Goal: Find specific fact: Find specific fact

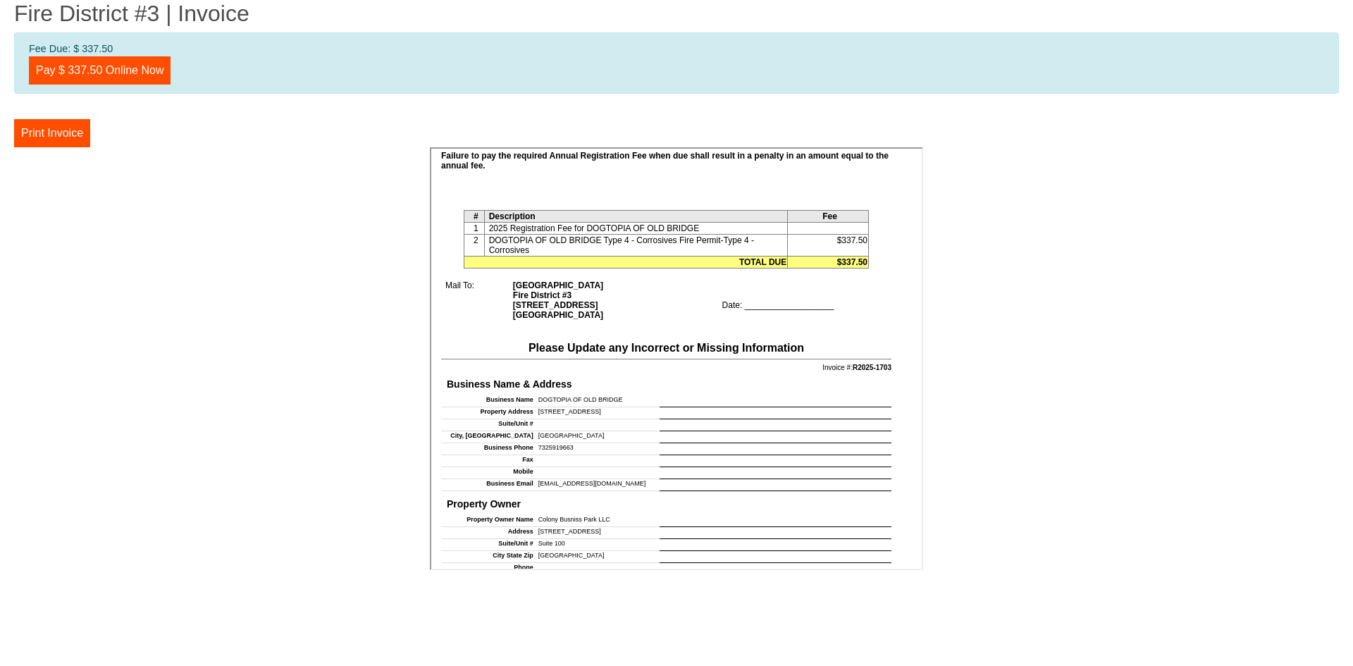
scroll to position [423, 0]
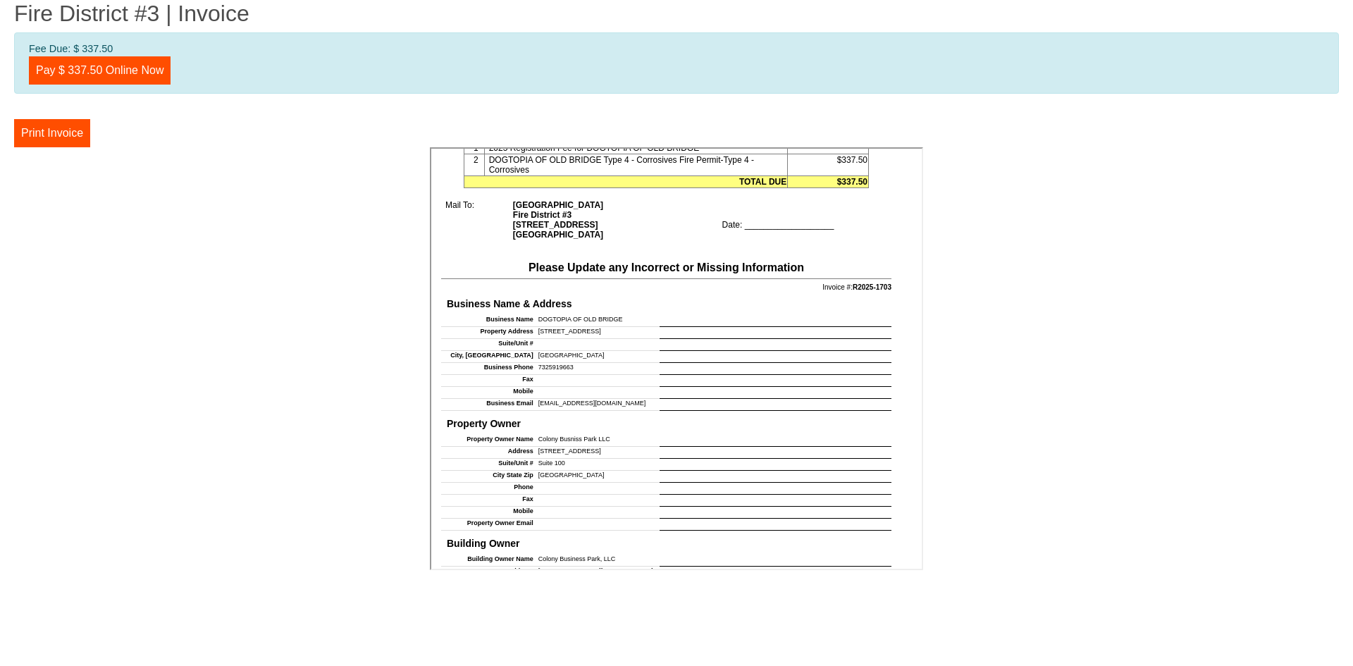
drag, startPoint x: 622, startPoint y: 328, endPoint x: 622, endPoint y: 320, distance: 7.8
click at [622, 323] on tbody "Business Name DOGTOPIA OF OLD BRIDGE Property Address 7 Jocama Blvd. Suite/Unit…" at bounding box center [665, 362] width 450 height 96
click at [622, 328] on td "[STREET_ADDRESS]" at bounding box center [595, 332] width 125 height 12
click at [614, 302] on h4 "Business Name & Address" at bounding box center [665, 302] width 445 height 17
click at [615, 314] on td "DOGTOPIA OF OLD BRIDGE" at bounding box center [595, 320] width 125 height 12
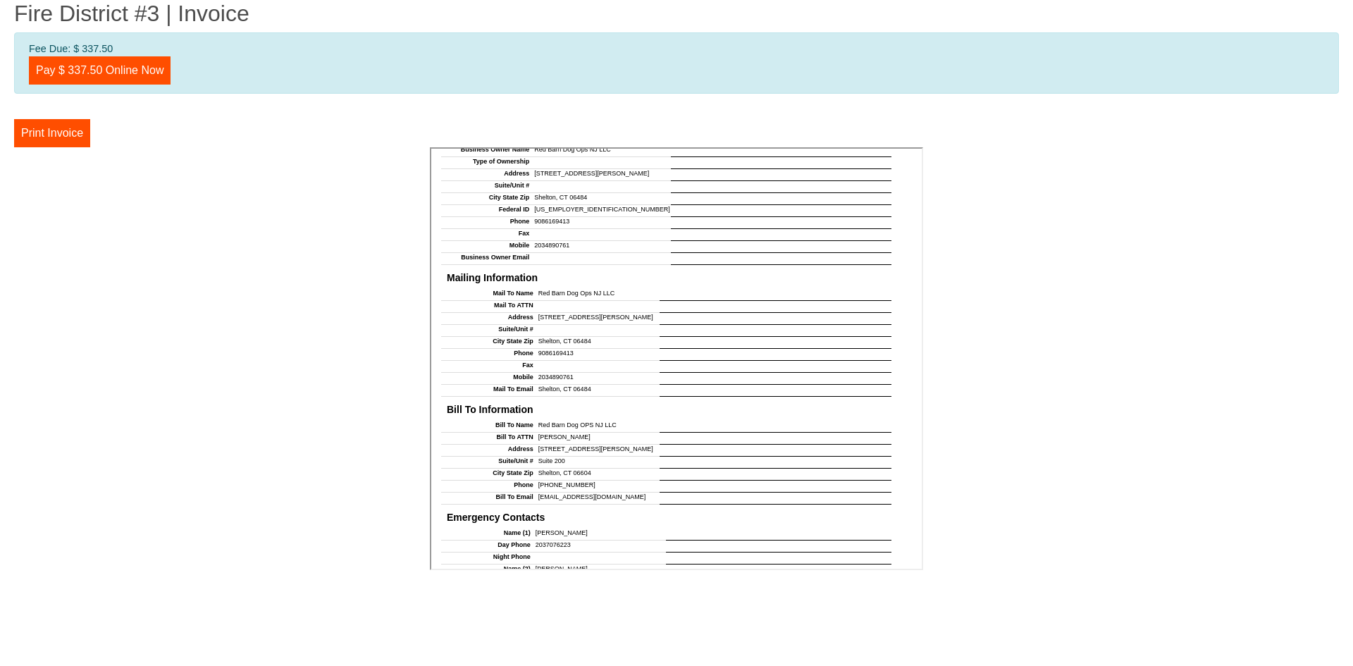
scroll to position [987, 0]
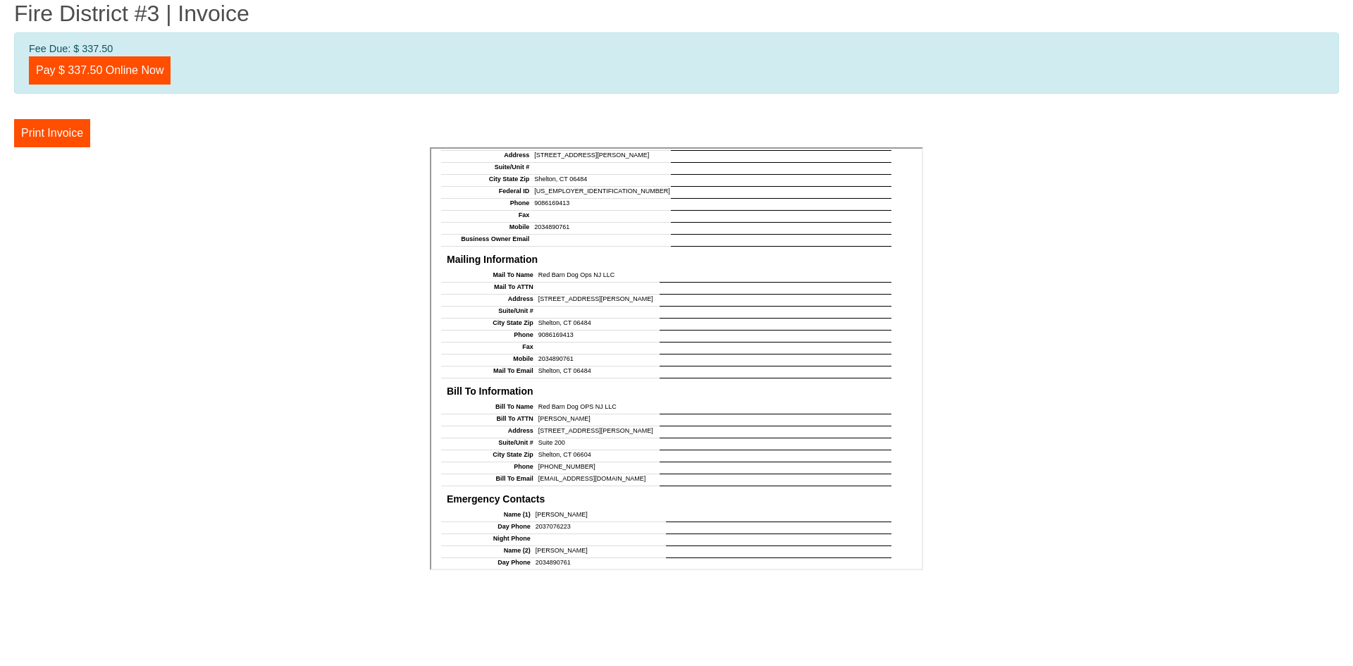
click at [784, 307] on td at bounding box center [774, 311] width 232 height 12
click at [533, 317] on td "Shelton, CT 06484" at bounding box center [595, 323] width 125 height 12
click at [558, 310] on td at bounding box center [595, 311] width 125 height 12
click at [571, 293] on td "[STREET_ADDRESS][PERSON_NAME]" at bounding box center [595, 299] width 125 height 12
click at [638, 263] on td "Mailing Information Mail To Name Red Barn Dog Ops NJ LLC Mail To ATTN Address 4…" at bounding box center [662, 312] width 455 height 132
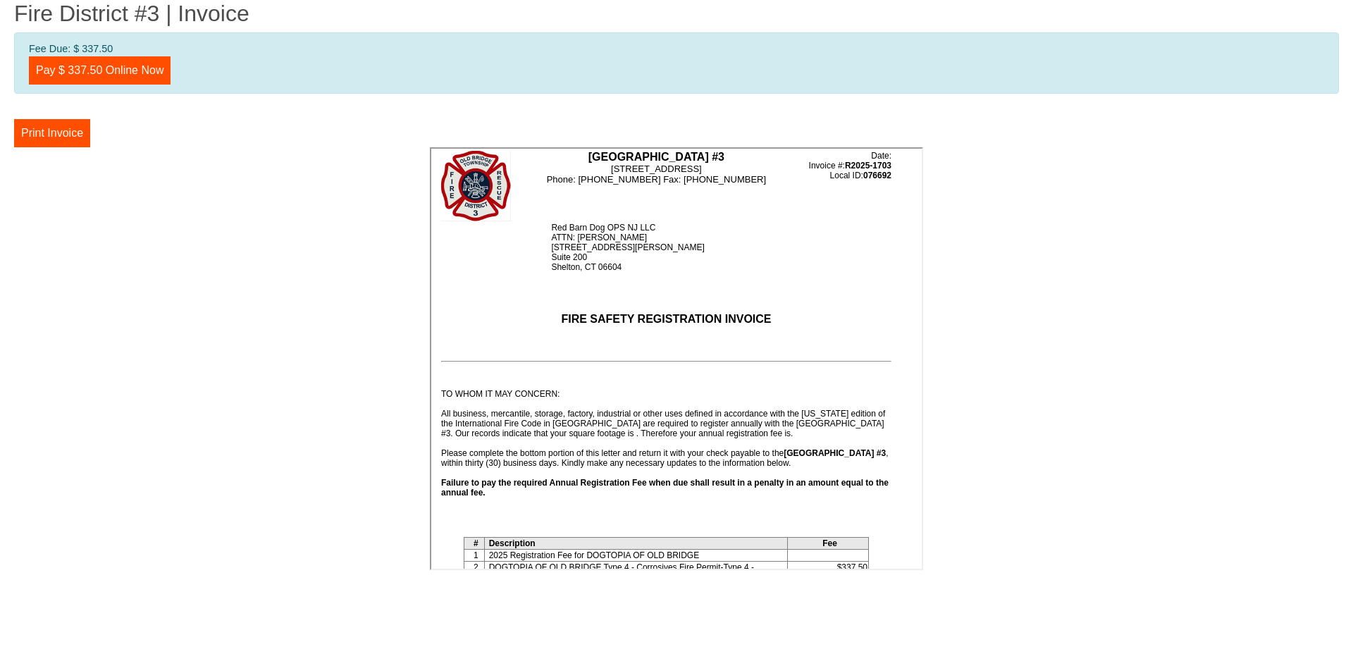
scroll to position [0, 0]
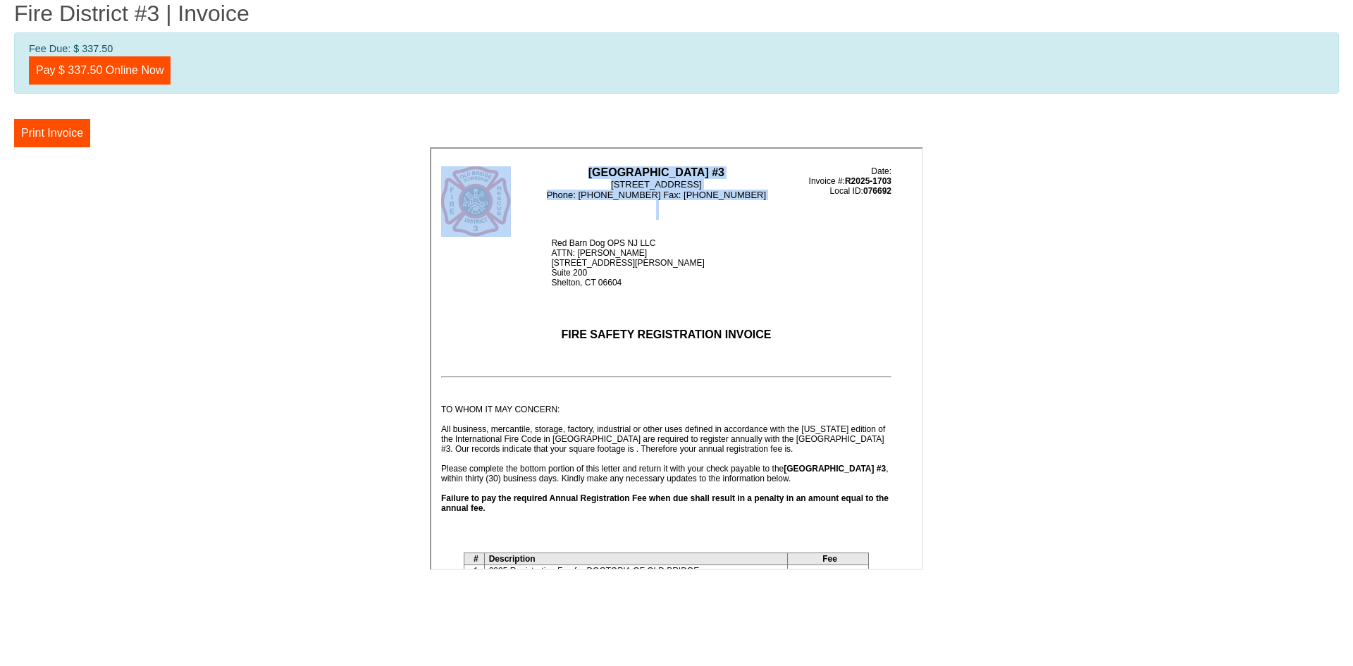
drag, startPoint x: 539, startPoint y: 222, endPoint x: 882, endPoint y: 541, distance: 468.7
click at [884, 548] on div "Old Bridge Township Fire District #3 913 Englishtown Road, Old Bridge, NJ 08857…" at bounding box center [674, 413] width 479 height 500
click at [835, 441] on td "First Notice Issued: 09/02/2025 Second Notice Issued: First Notice Issued: 09/0…" at bounding box center [662, 495] width 455 height 229
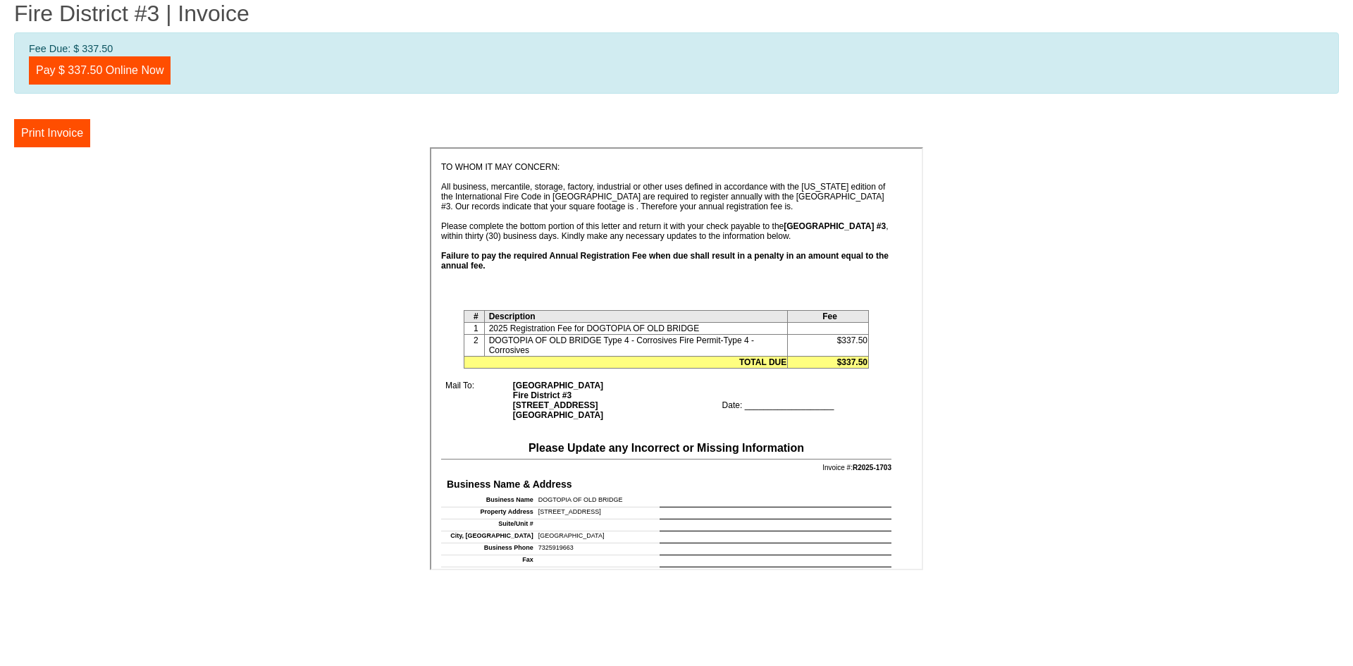
scroll to position [423, 0]
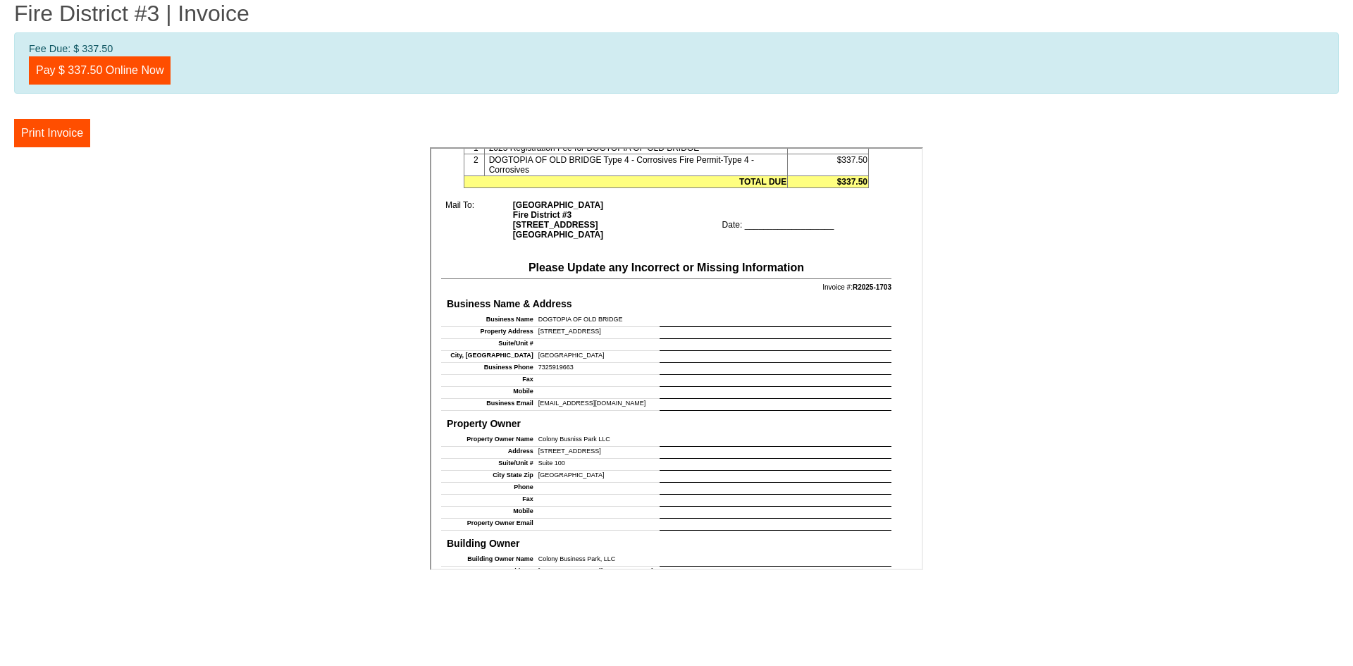
click at [724, 373] on td at bounding box center [774, 379] width 232 height 12
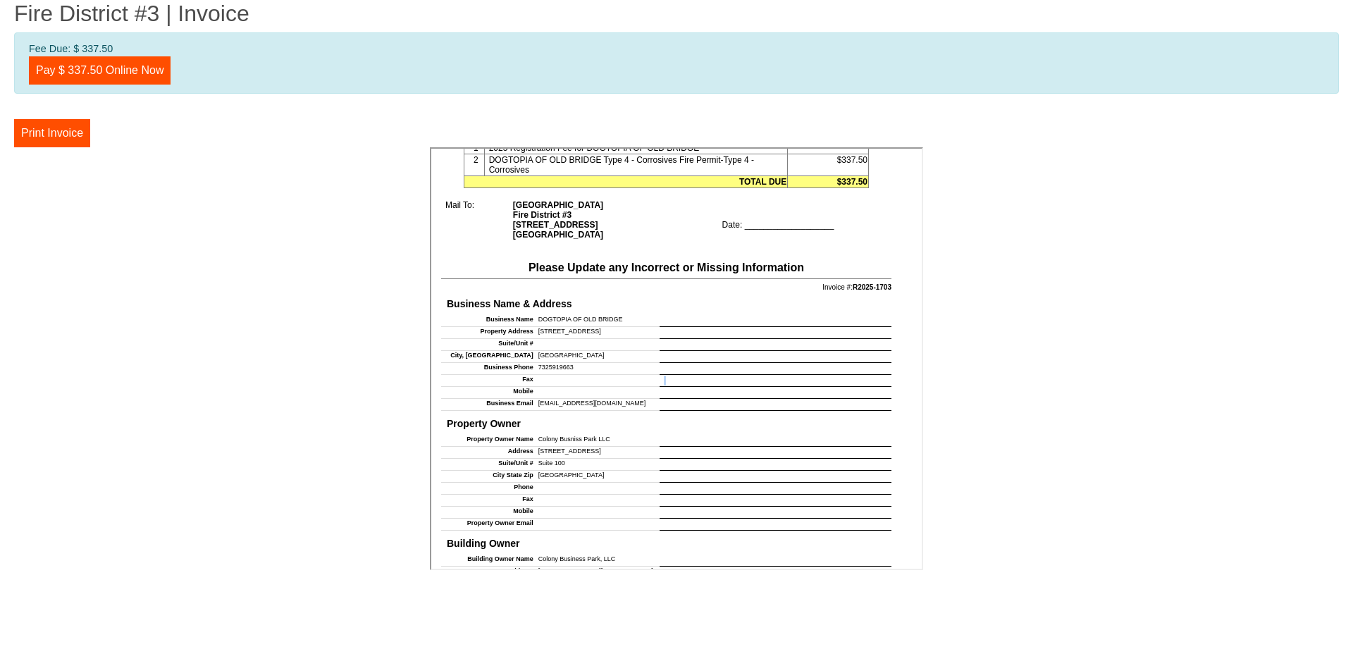
click at [724, 373] on td at bounding box center [774, 379] width 232 height 12
drag, startPoint x: 724, startPoint y: 372, endPoint x: 691, endPoint y: 365, distance: 34.6
click at [691, 365] on td at bounding box center [774, 368] width 232 height 12
drag, startPoint x: 260, startPoint y: 216, endPoint x: 960, endPoint y: 463, distance: 742.6
click at [960, 463] on center at bounding box center [676, 360] width 1325 height 427
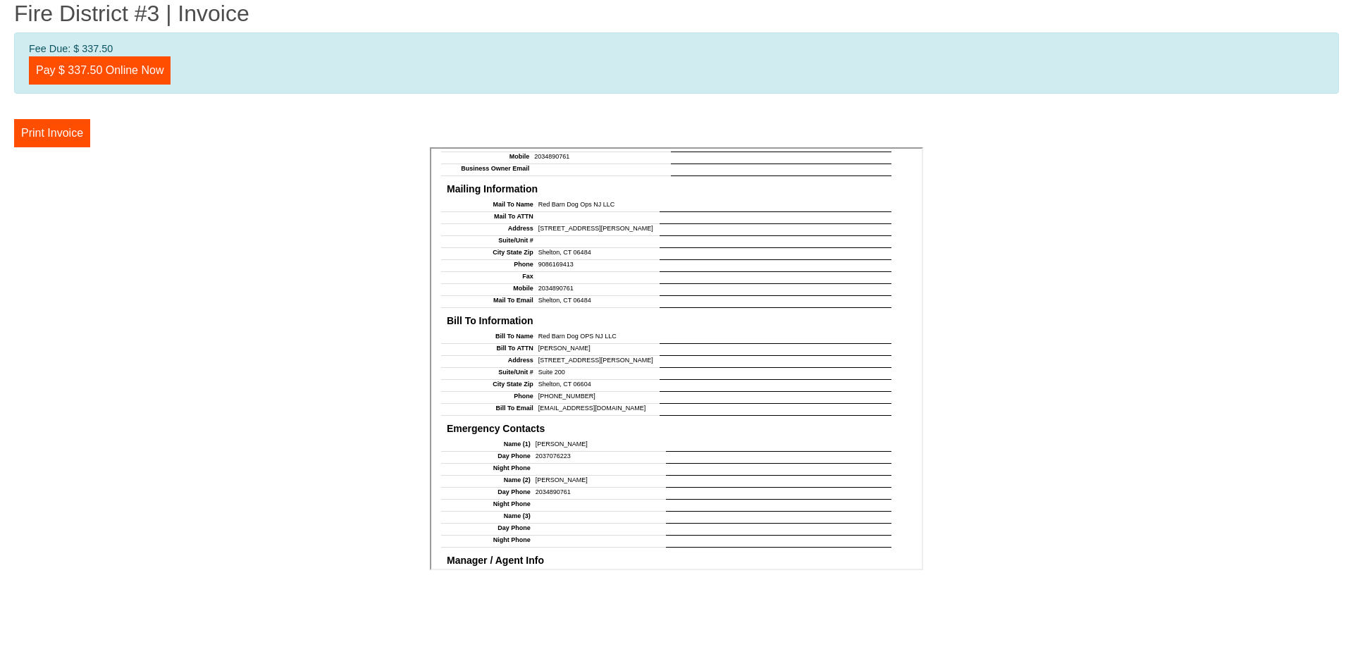
scroll to position [1127, 0]
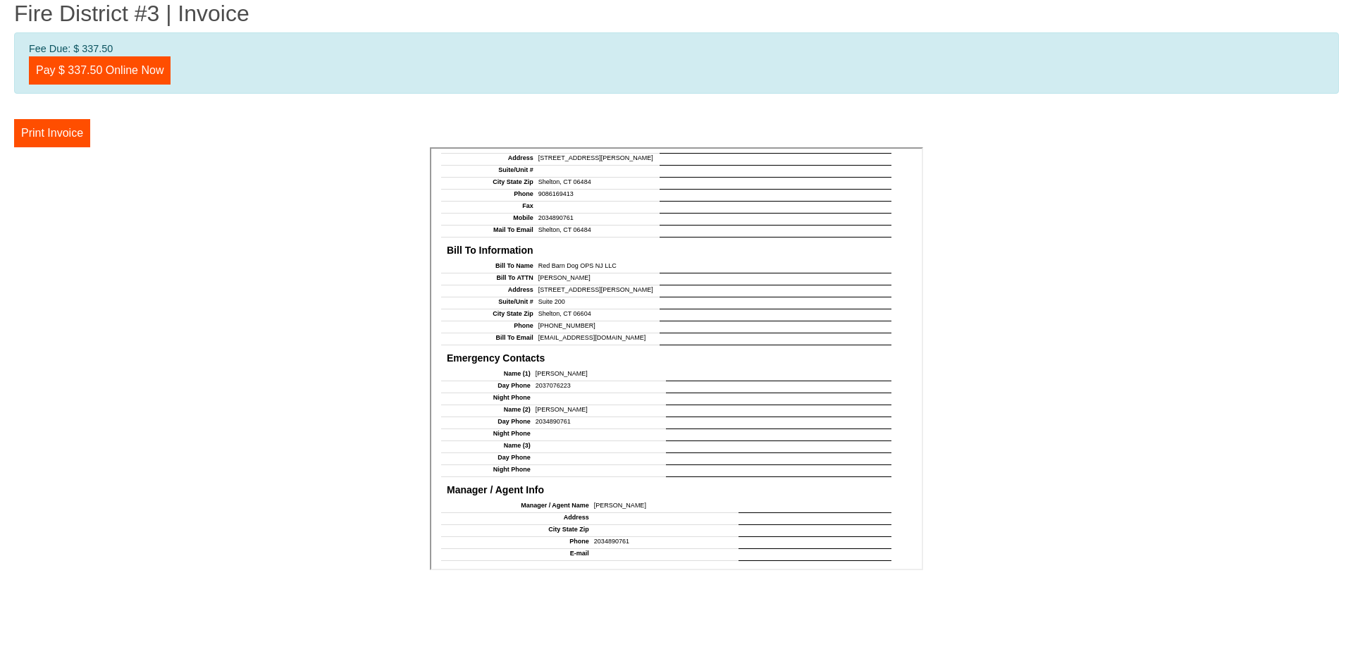
drag, startPoint x: 575, startPoint y: 369, endPoint x: 545, endPoint y: 360, distance: 31.0
click at [545, 360] on td "Emergency Contacts Name (1) Krissi Morris Day Phone 2037076223 Night Phone Name…" at bounding box center [662, 411] width 455 height 132
drag, startPoint x: 568, startPoint y: 370, endPoint x: 560, endPoint y: 361, distance: 12.5
click at [567, 369] on td "[PERSON_NAME]" at bounding box center [597, 374] width 135 height 12
click at [559, 360] on td "Emergency Contacts Name (1) Krissi Morris Day Phone 2037076223 Night Phone Name…" at bounding box center [662, 411] width 455 height 132
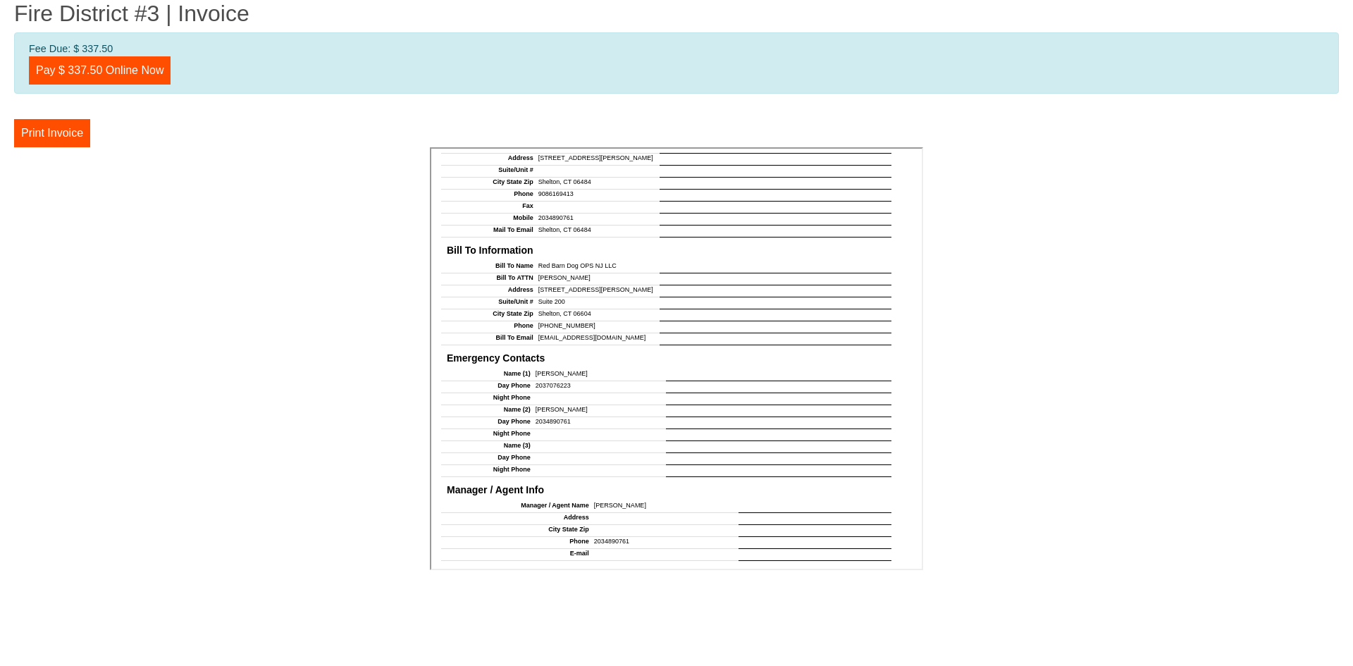
click at [622, 380] on td "2037076223" at bounding box center [597, 386] width 135 height 12
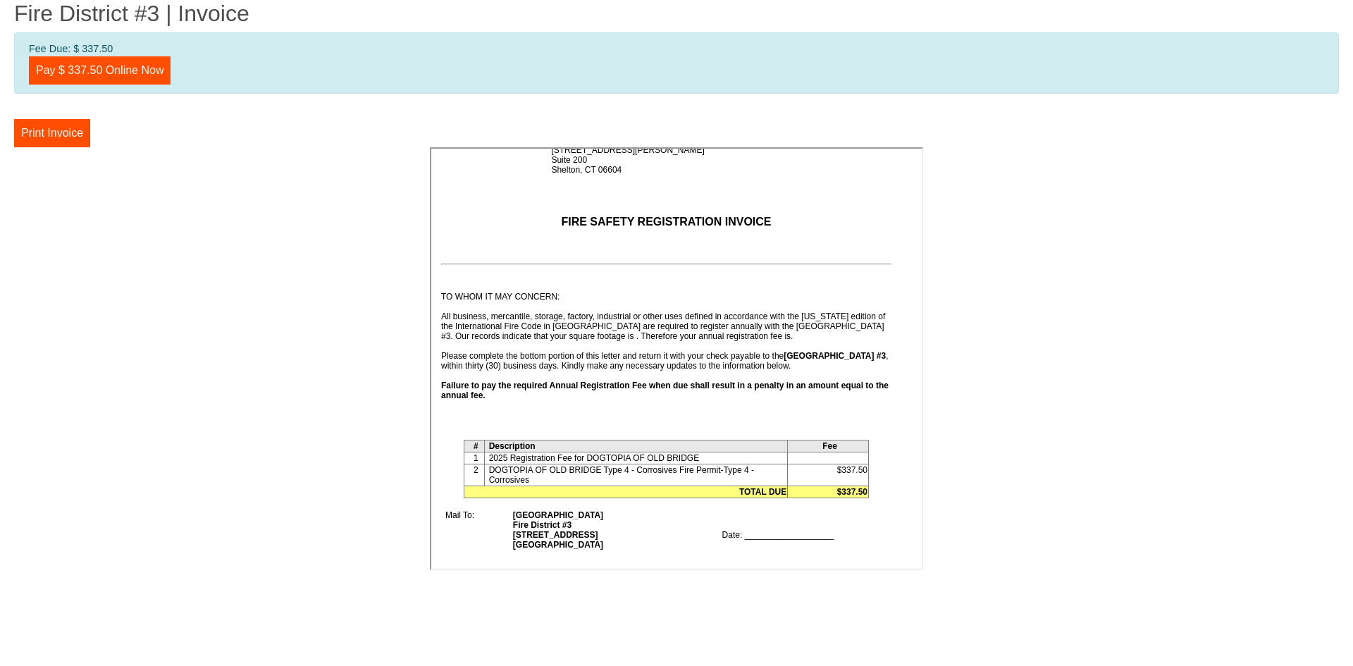
scroll to position [0, 0]
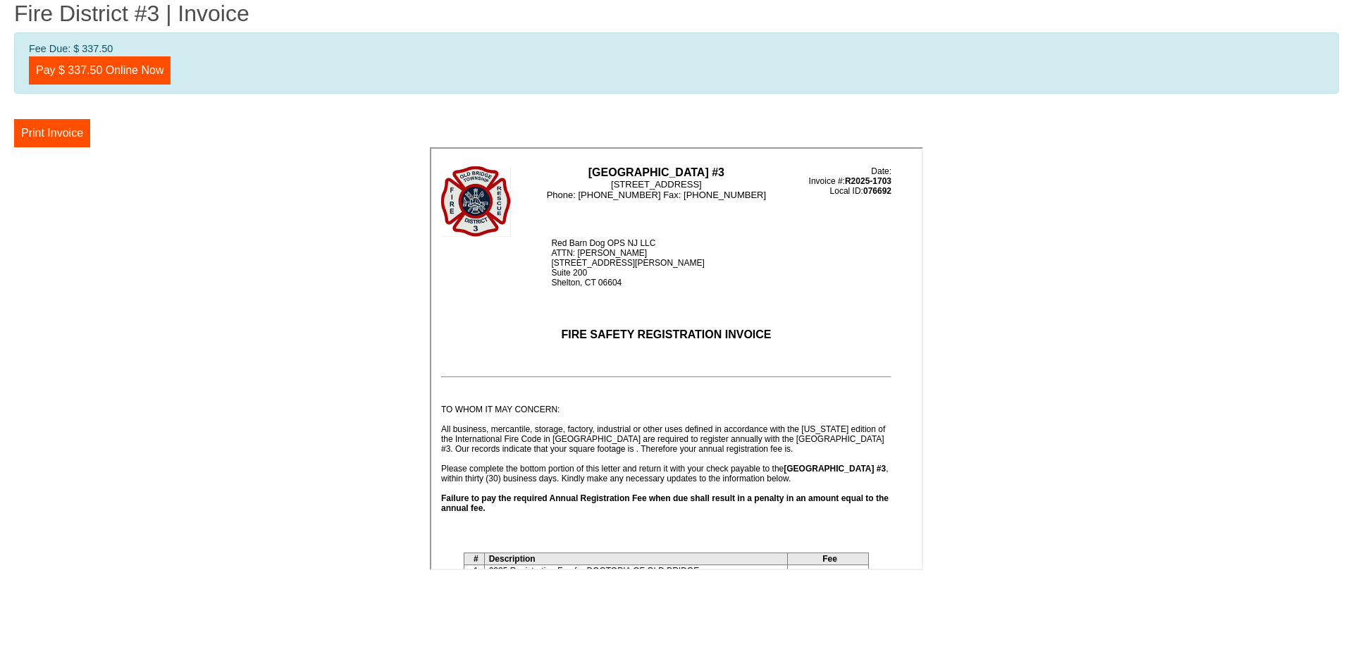
drag, startPoint x: 917, startPoint y: 297, endPoint x: 1290, endPoint y: 241, distance: 377.7
drag, startPoint x: 822, startPoint y: 220, endPoint x: 663, endPoint y: 204, distance: 160.1
click at [663, 204] on td "Old Bridge Township Fire District #3 913 Englishtown Road, Old Bridge, NJ 08857…" at bounding box center [652, 200] width 285 height 72
drag, startPoint x: 660, startPoint y: 202, endPoint x: 607, endPoint y: 254, distance: 73.8
click at [607, 221] on td "Old Bridge Township Fire District #3 913 Englishtown Road, Old Bridge, NJ 08857…" at bounding box center [652, 200] width 285 height 72
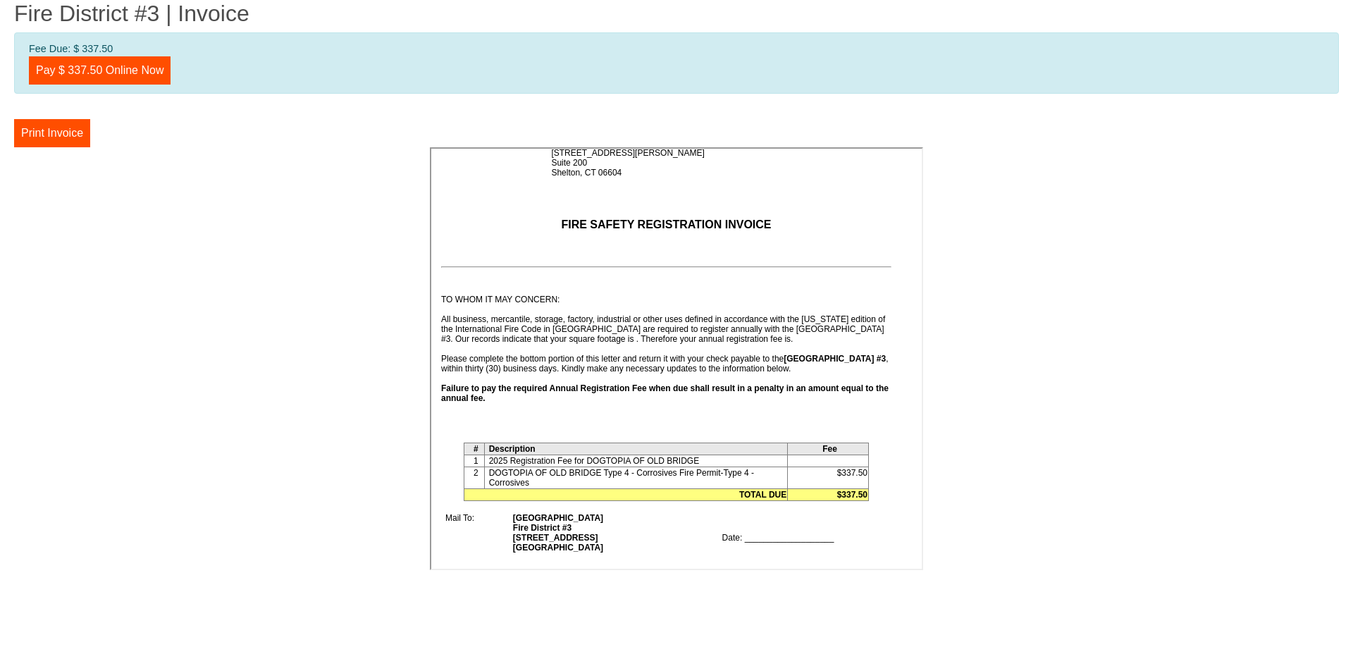
scroll to position [352, 0]
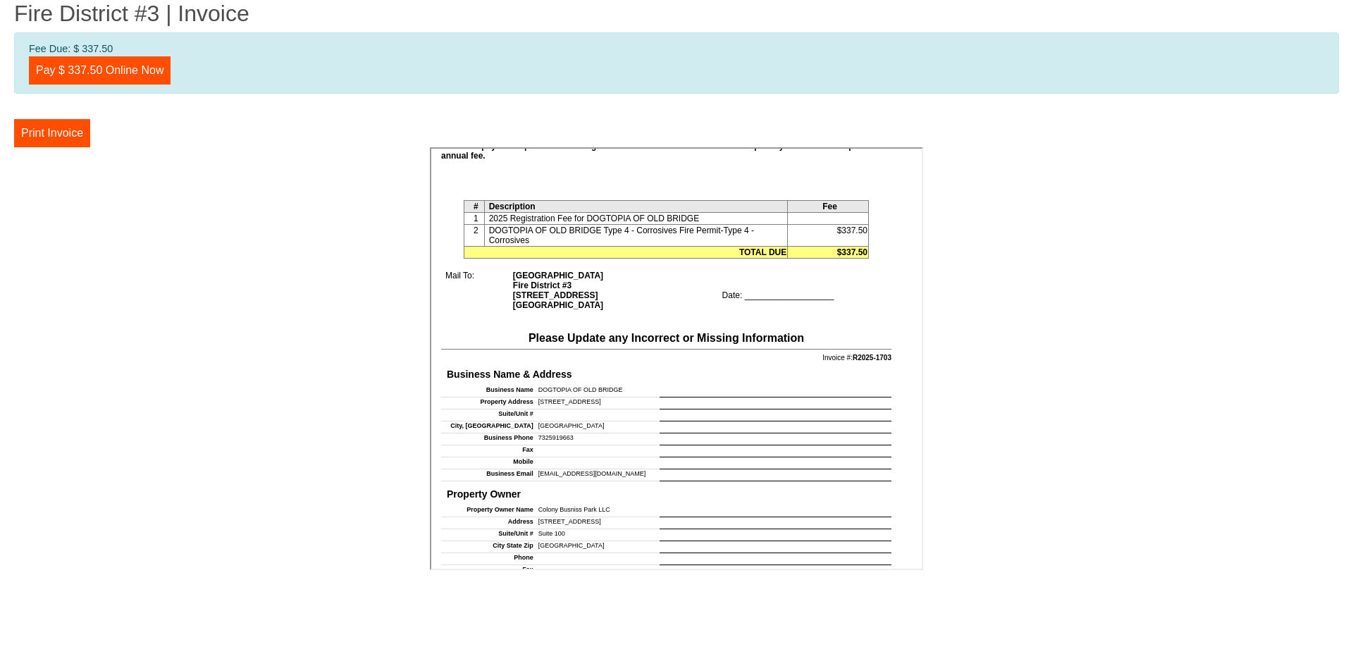
click at [667, 388] on td at bounding box center [774, 390] width 232 height 12
click at [674, 388] on td at bounding box center [774, 390] width 232 height 12
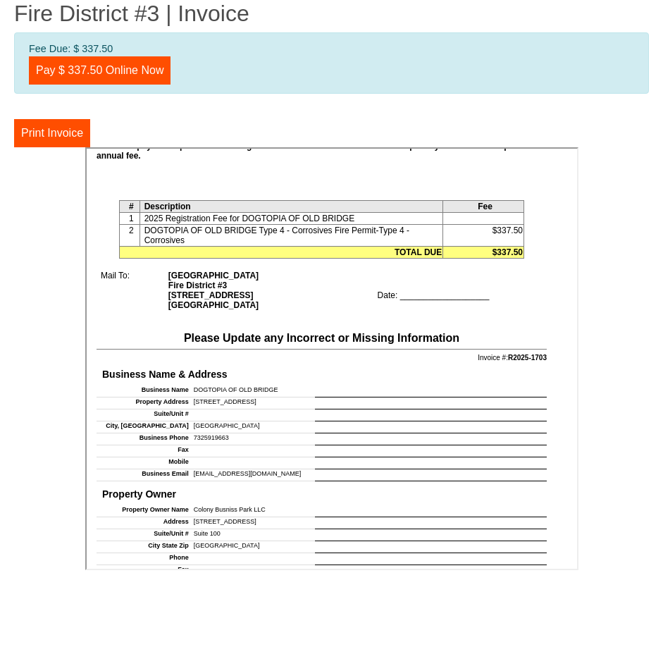
click at [378, 390] on td at bounding box center [429, 390] width 232 height 12
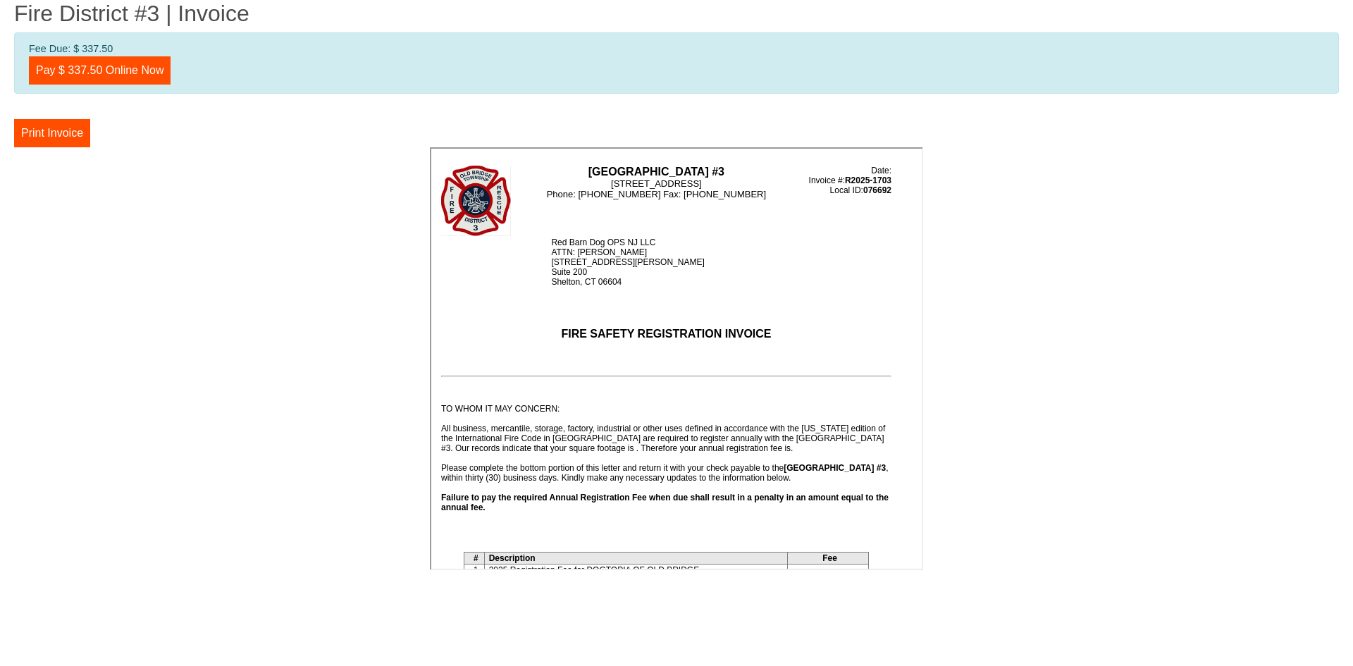
scroll to position [0, 0]
click at [66, 135] on button "Print Invoice" at bounding box center [52, 133] width 76 height 28
